Goal: Information Seeking & Learning: Find specific fact

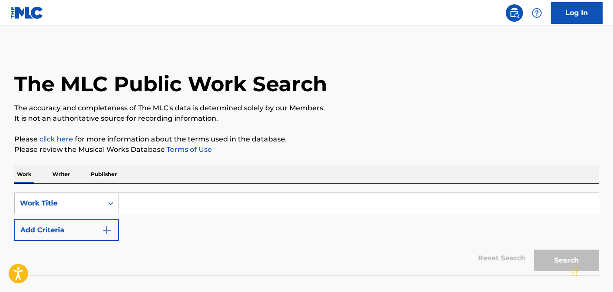
click at [211, 205] on input "Search Form" at bounding box center [359, 203] width 480 height 21
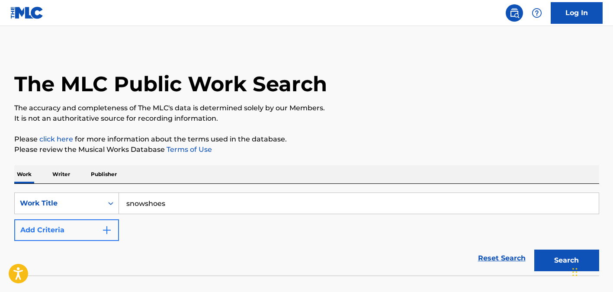
type input "snowshoes"
click at [96, 230] on button "Add Criteria" at bounding box center [66, 230] width 105 height 22
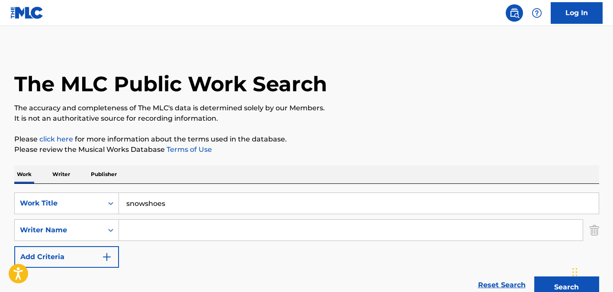
click at [165, 227] on input "Search Form" at bounding box center [351, 230] width 464 height 21
type input "[PERSON_NAME]"
click at [534, 276] on button "Search" at bounding box center [566, 287] width 65 height 22
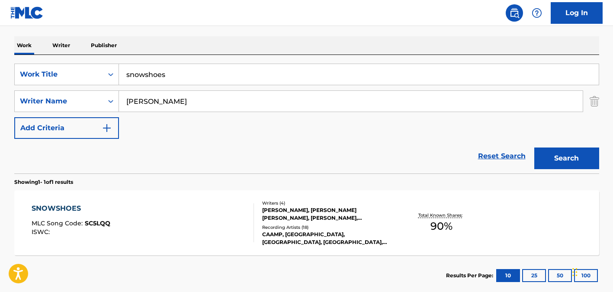
scroll to position [129, 0]
click at [343, 203] on div "Writers ( 4 )" at bounding box center [327, 202] width 131 height 6
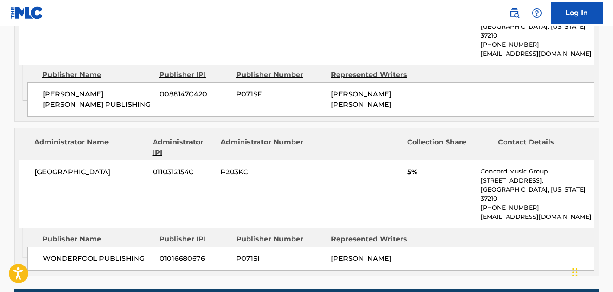
scroll to position [774, 0]
